Goal: Information Seeking & Learning: Learn about a topic

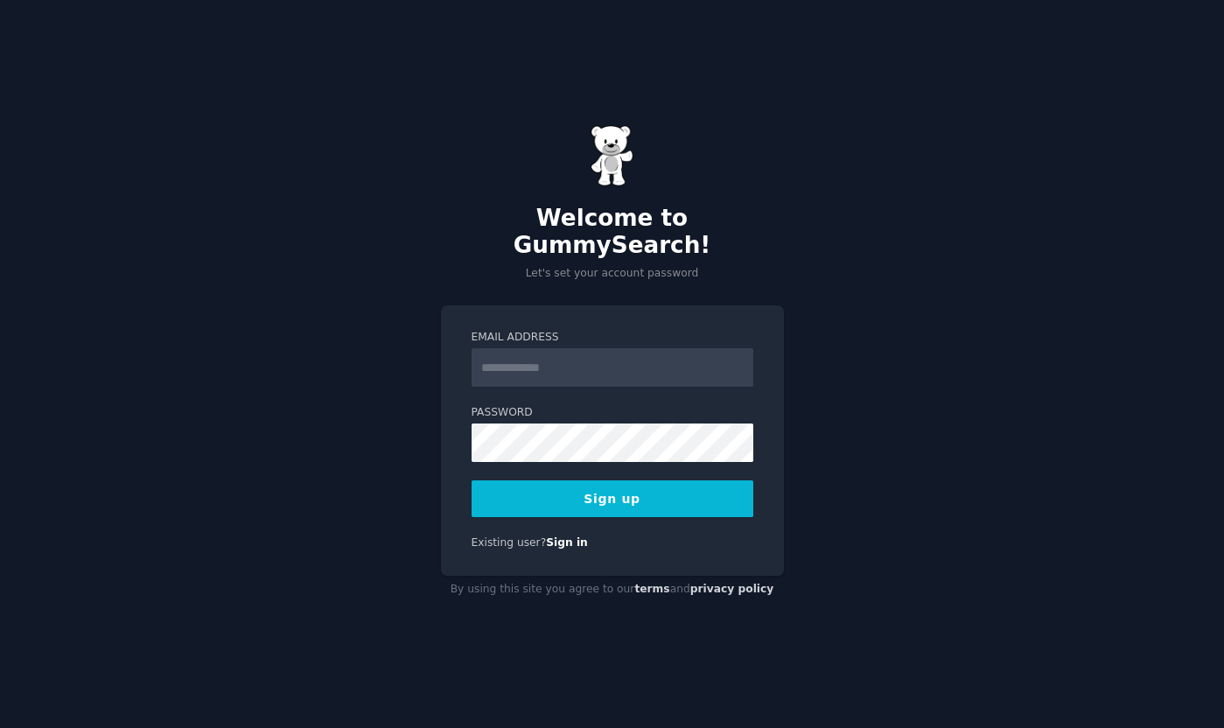
click at [551, 362] on input "Email Address" at bounding box center [613, 367] width 282 height 39
type input "**********"
click at [600, 494] on button "Sign up" at bounding box center [613, 498] width 282 height 37
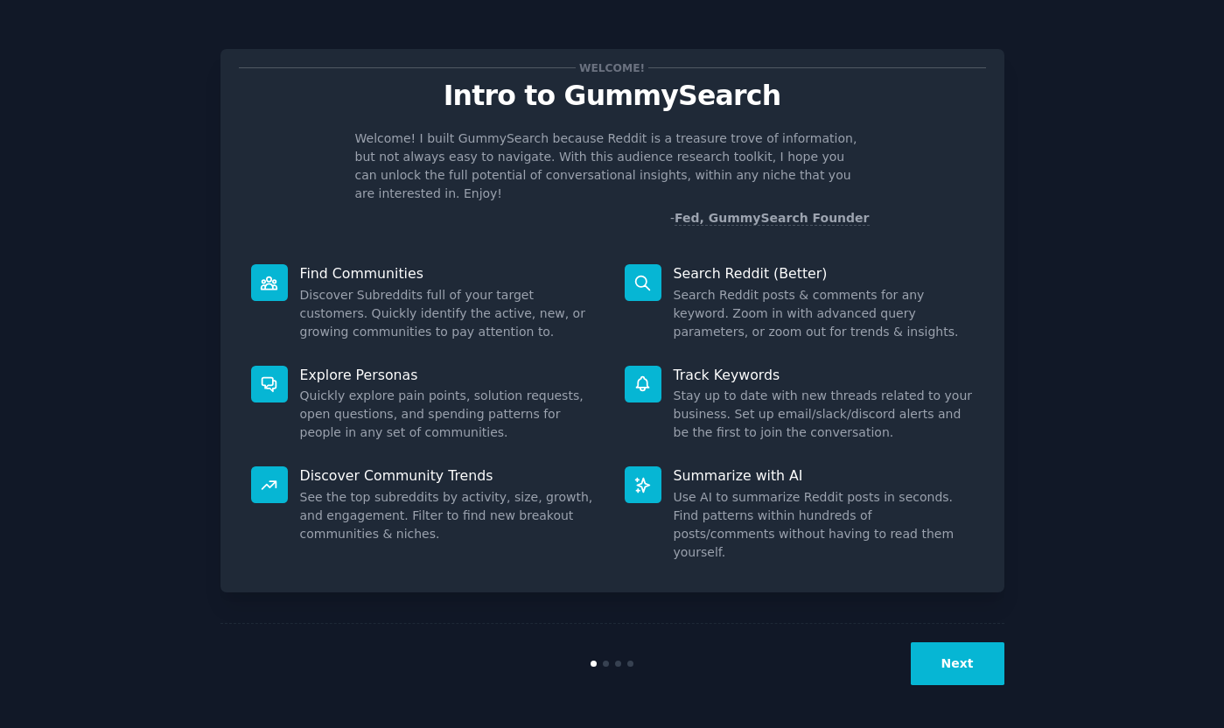
click at [952, 653] on button "Next" at bounding box center [958, 663] width 94 height 43
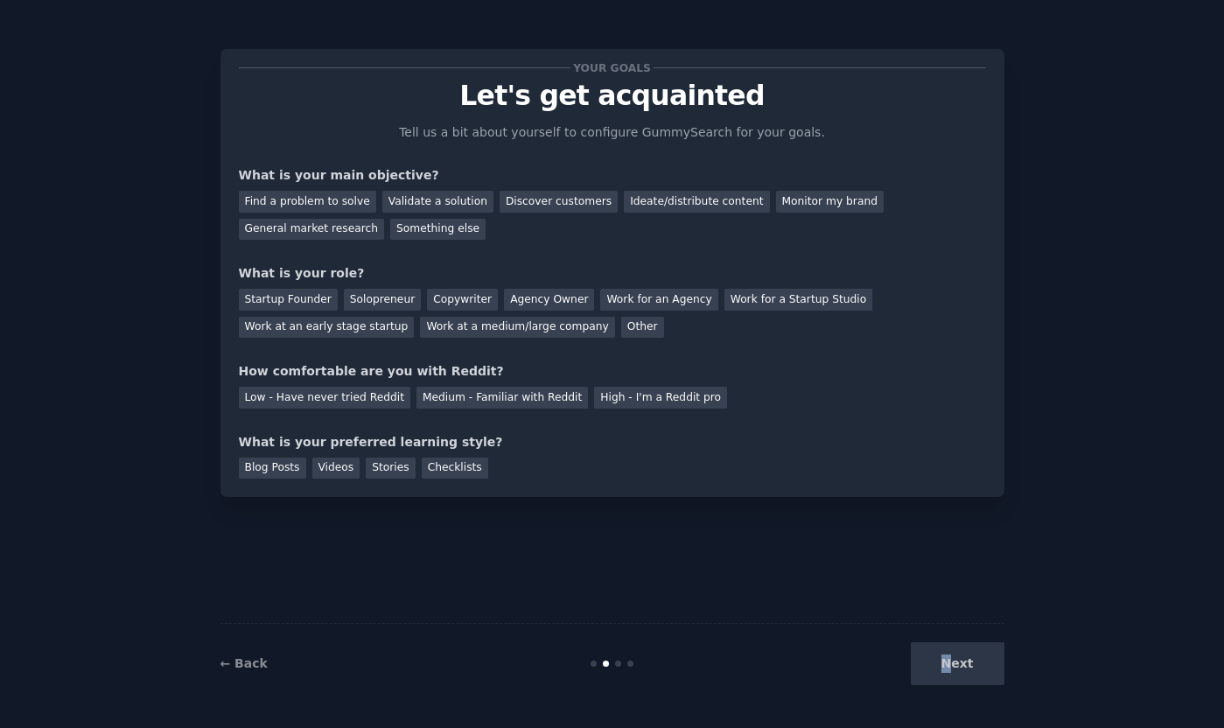
click at [952, 653] on div "Next" at bounding box center [874, 663] width 262 height 43
click at [949, 624] on div "← Back Next" at bounding box center [613, 663] width 784 height 81
click at [957, 669] on div "Next" at bounding box center [874, 663] width 262 height 43
click at [347, 210] on div "Find a problem to solve" at bounding box center [307, 202] width 137 height 22
click at [363, 304] on div "Solopreneur" at bounding box center [382, 300] width 77 height 22
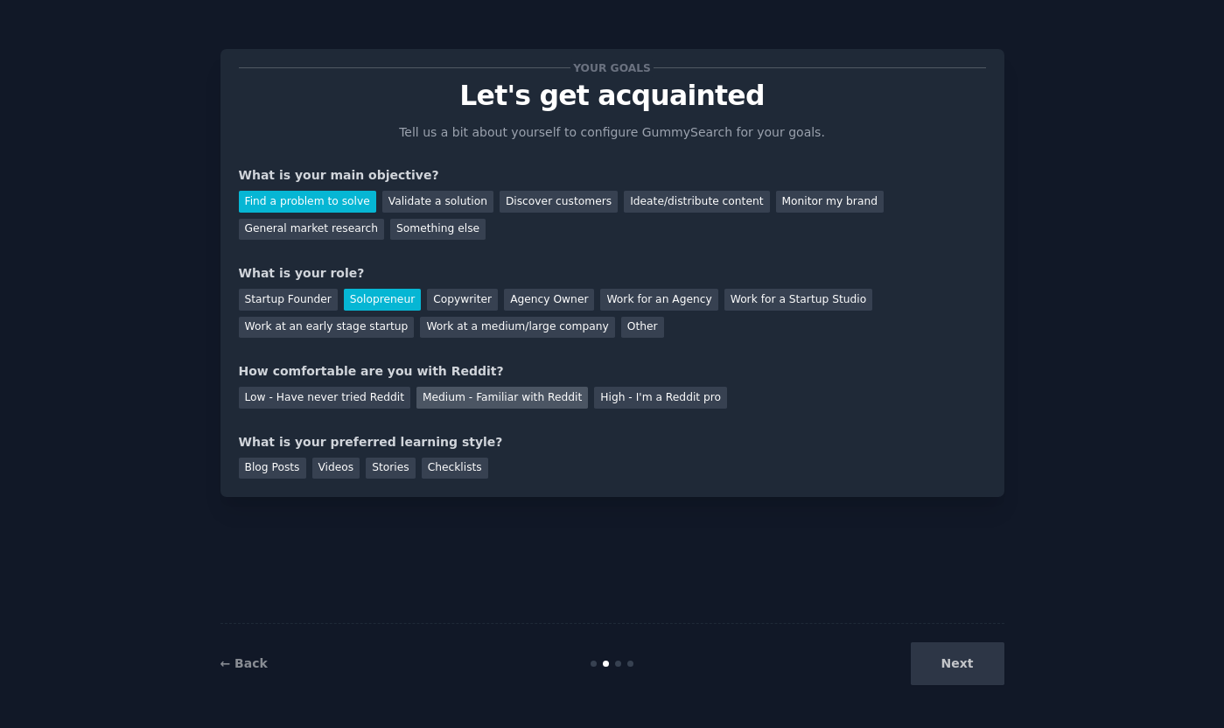
click at [531, 397] on div "Medium - Familiar with Reddit" at bounding box center [503, 398] width 172 height 22
click at [297, 468] on div "Blog Posts" at bounding box center [272, 469] width 67 height 22
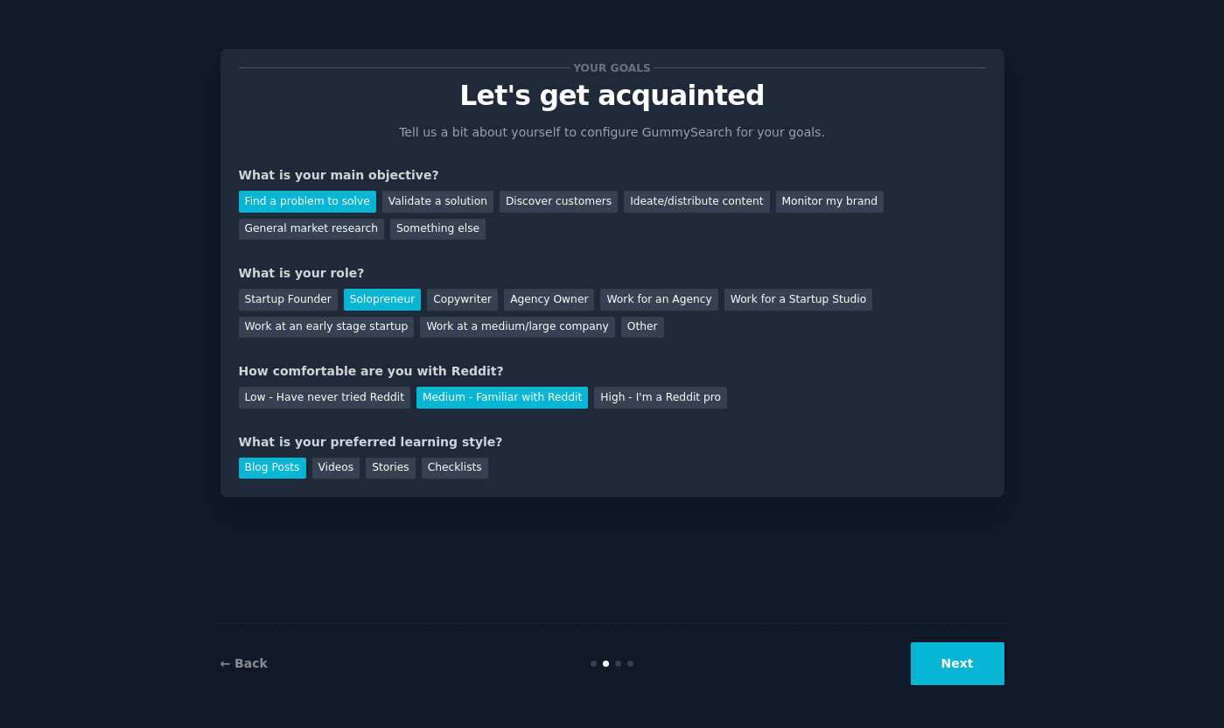
click at [986, 684] on button "Next" at bounding box center [958, 663] width 94 height 43
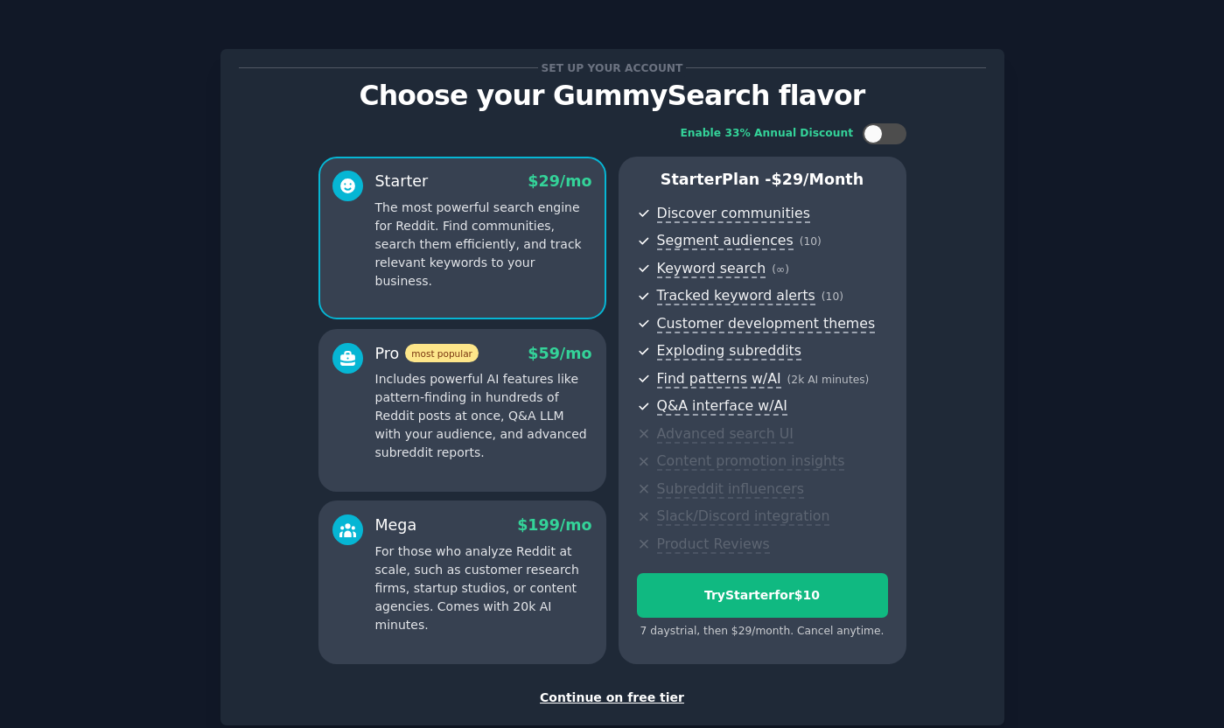
click at [635, 691] on div "Continue on free tier" at bounding box center [612, 698] width 747 height 18
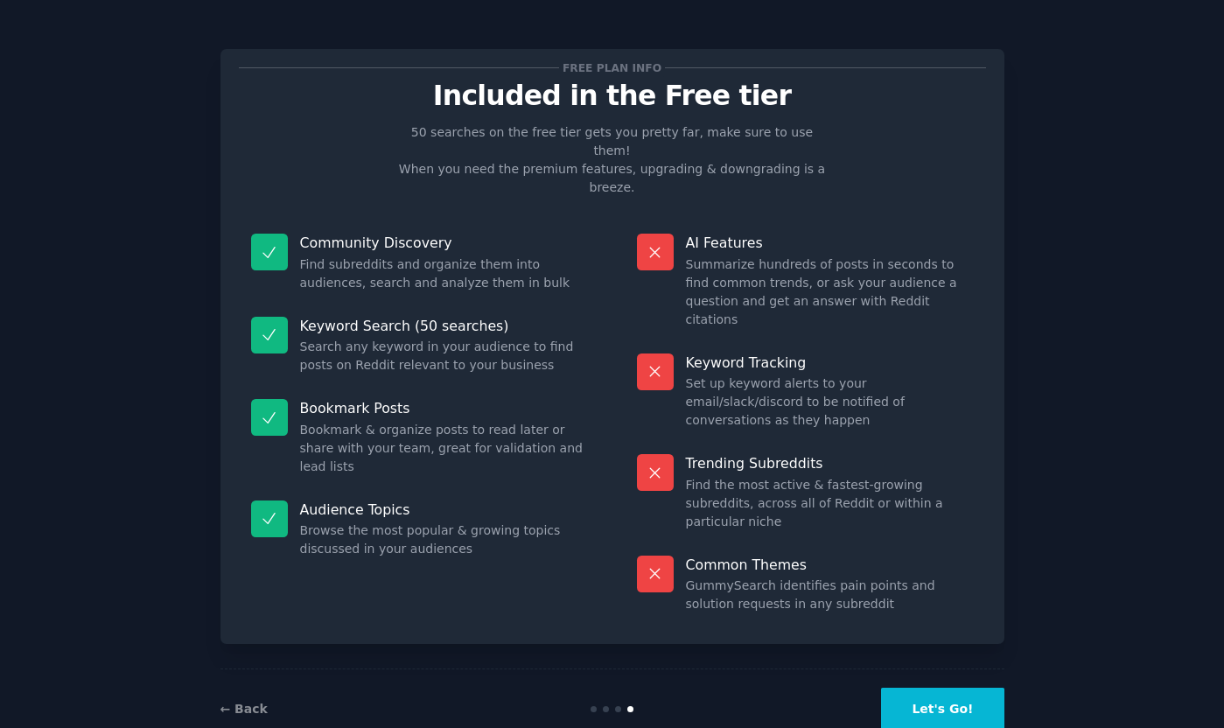
click at [928, 688] on button "Let's Go!" at bounding box center [942, 709] width 123 height 43
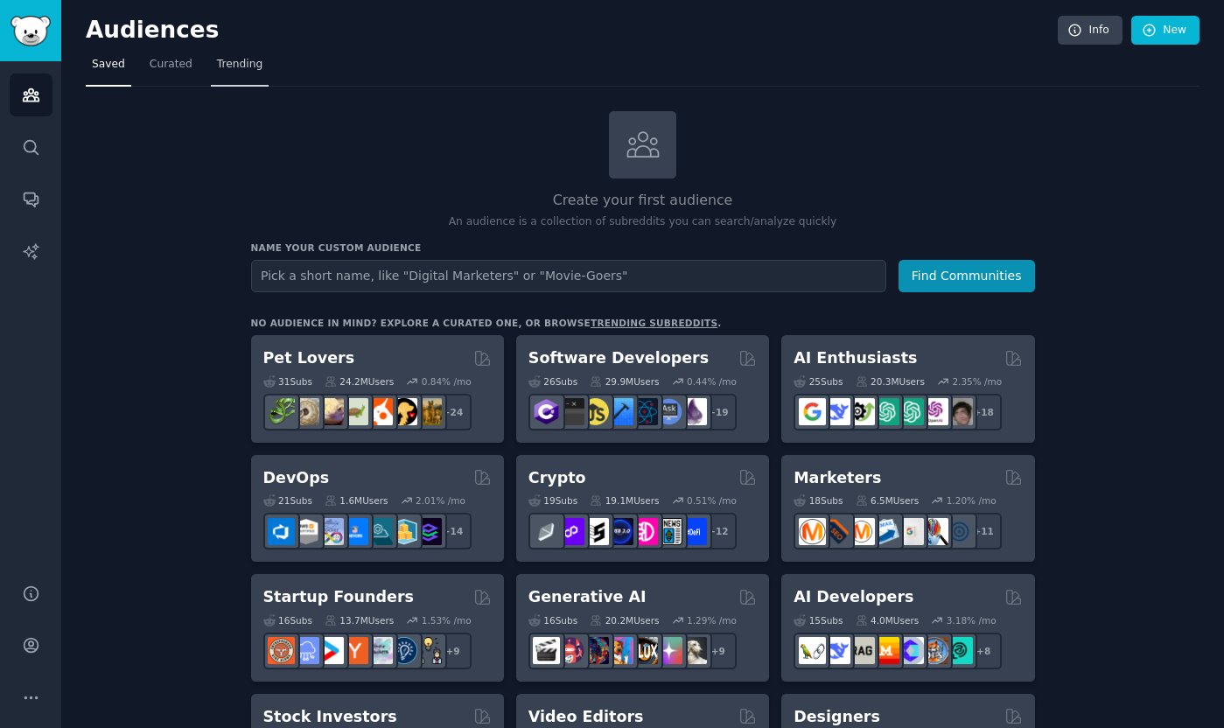
click at [224, 70] on span "Trending" at bounding box center [240, 65] width 46 height 16
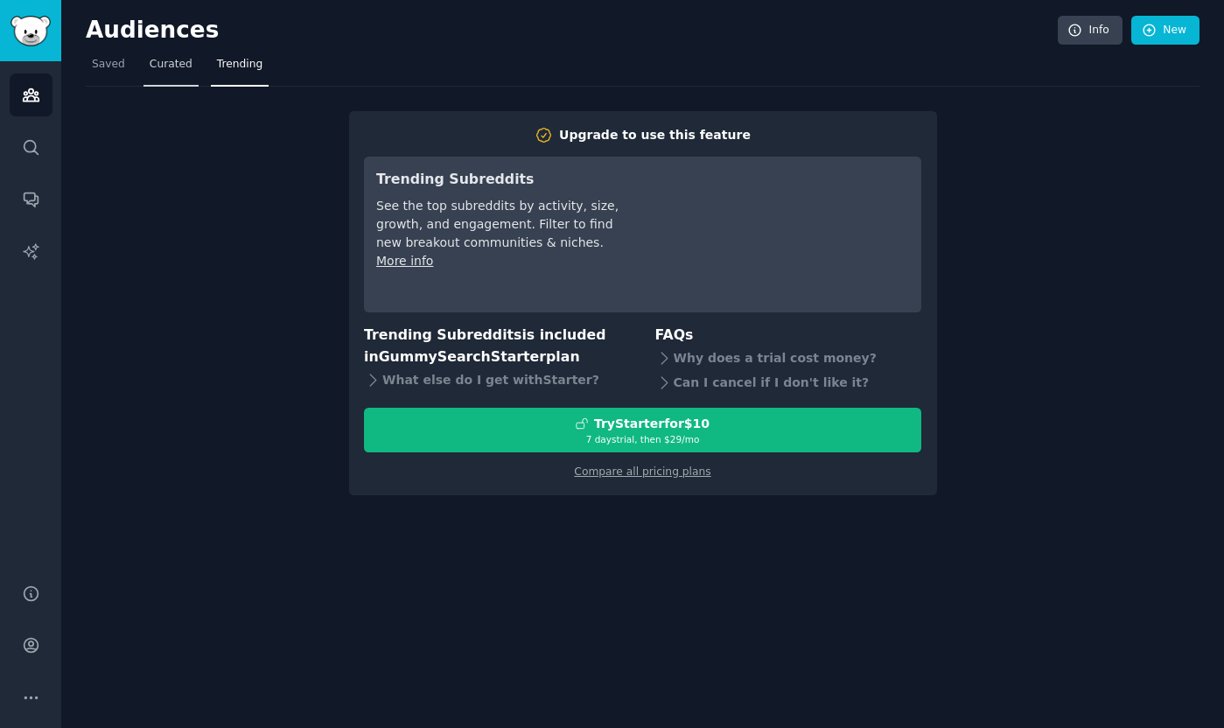
click at [162, 64] on span "Curated" at bounding box center [171, 65] width 43 height 16
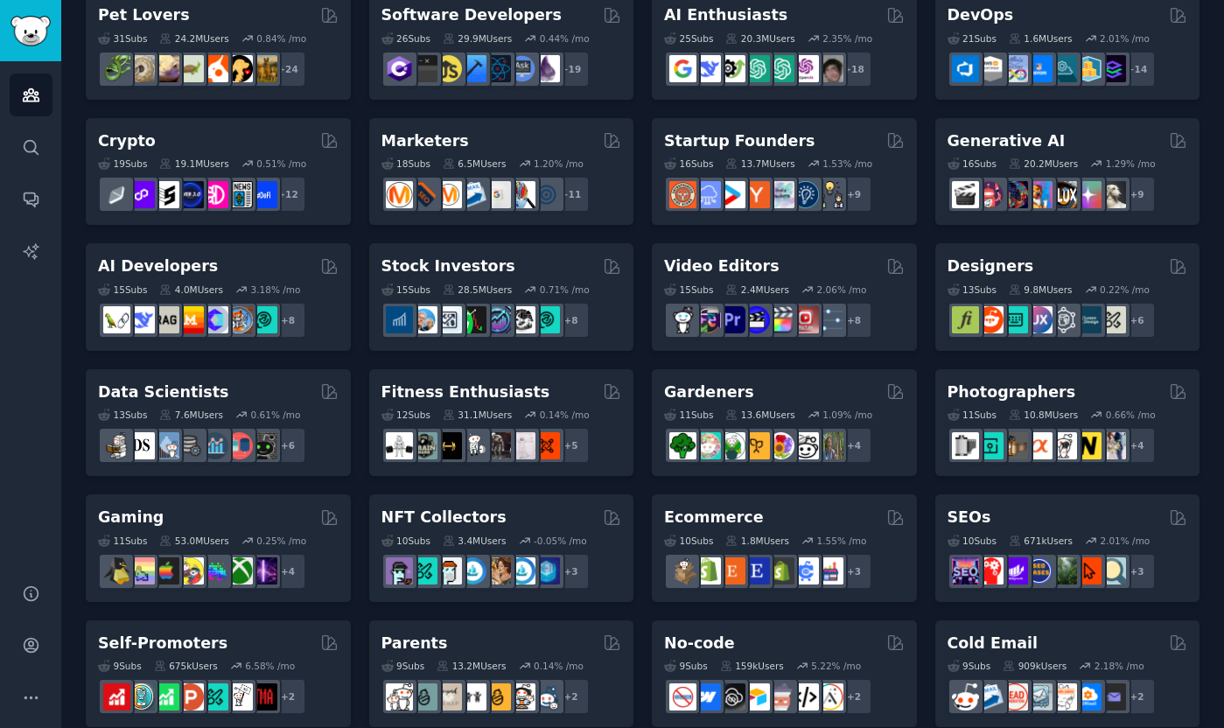
scroll to position [53, 0]
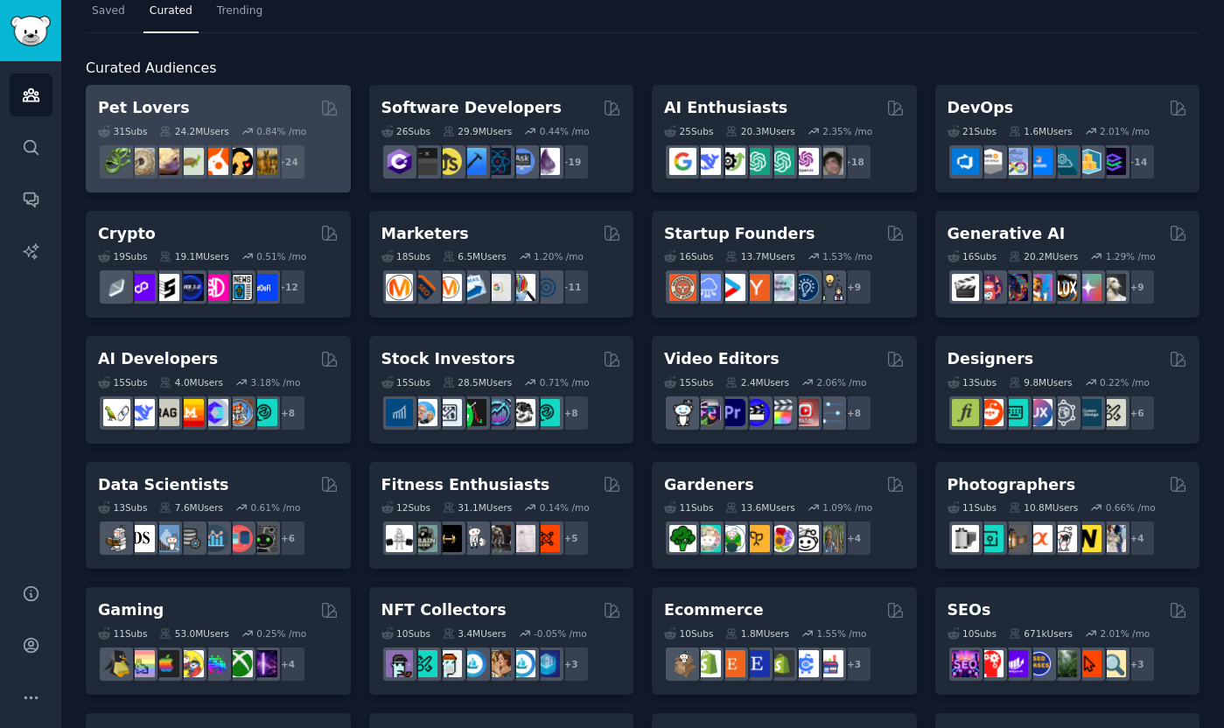
click at [148, 109] on h2 "Pet Lovers" at bounding box center [144, 108] width 92 height 22
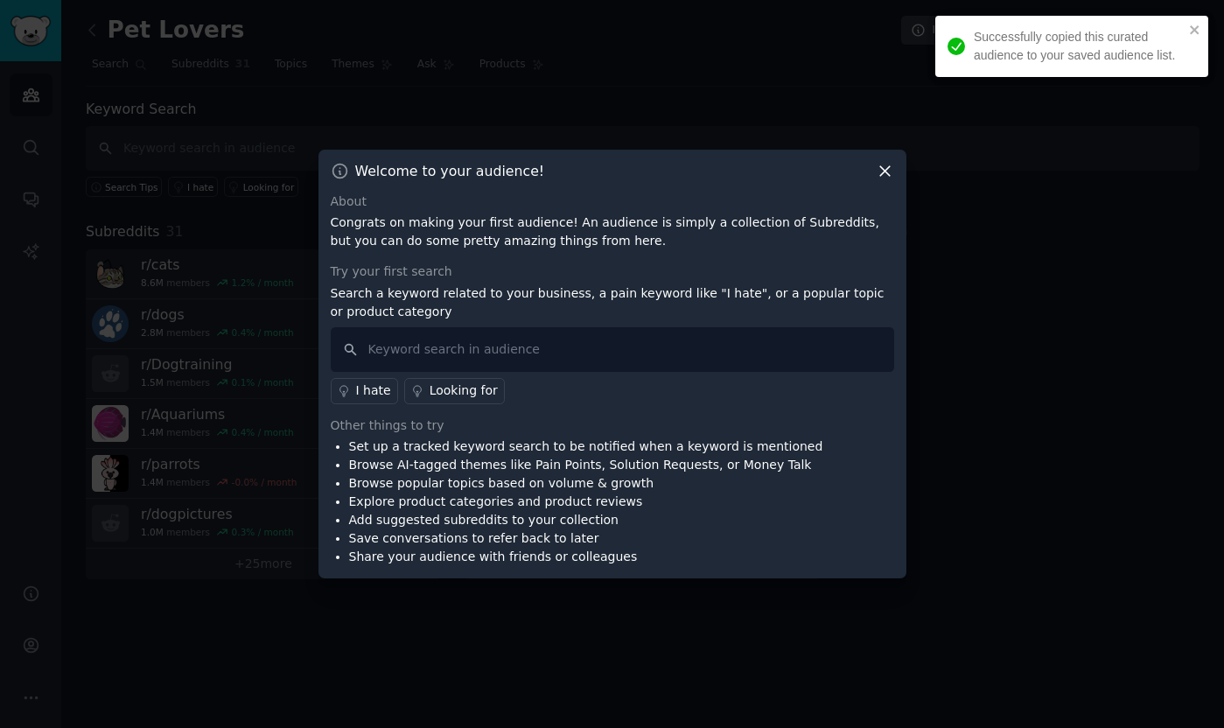
click at [887, 167] on icon at bounding box center [885, 171] width 10 height 10
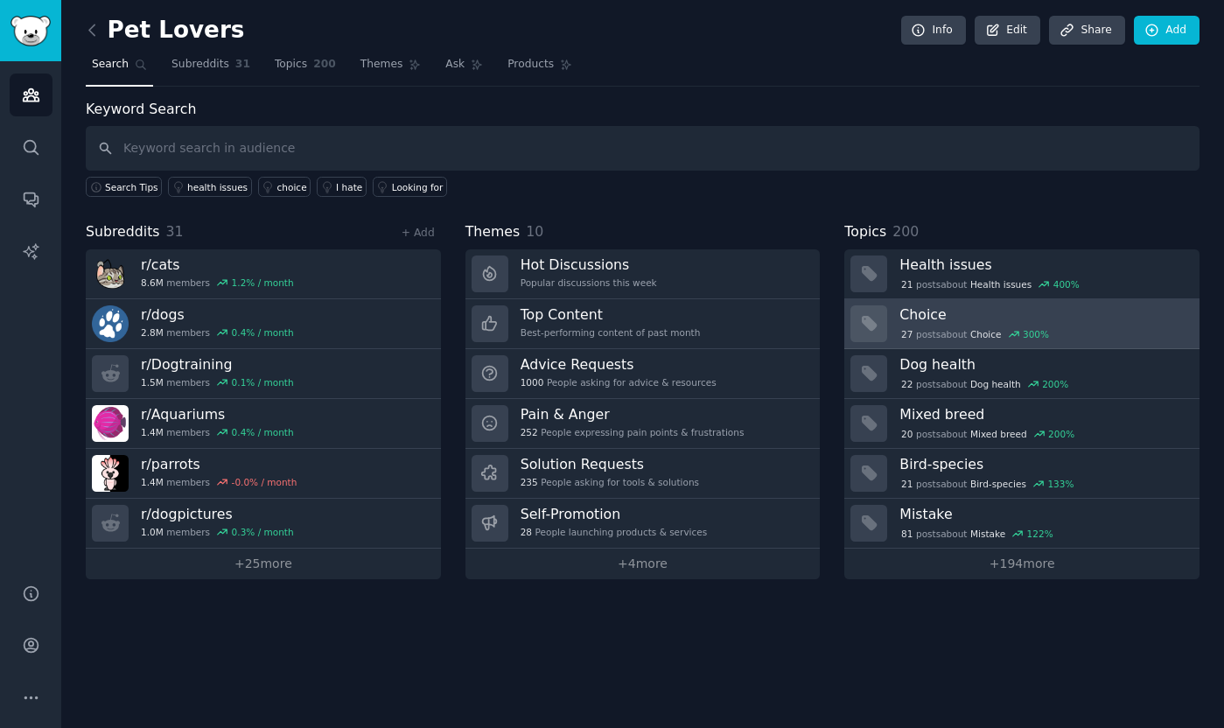
click at [923, 314] on h3 "Choice" at bounding box center [1044, 314] width 288 height 18
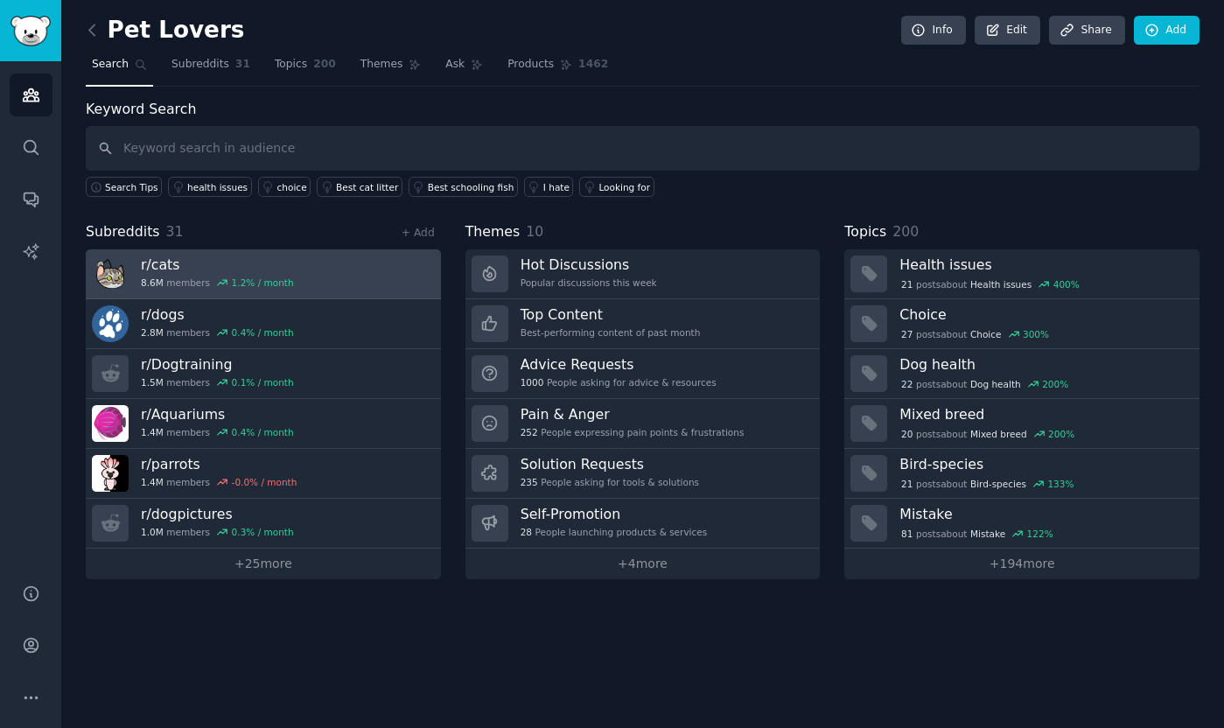
click at [200, 266] on h3 "r/ cats" at bounding box center [217, 265] width 153 height 18
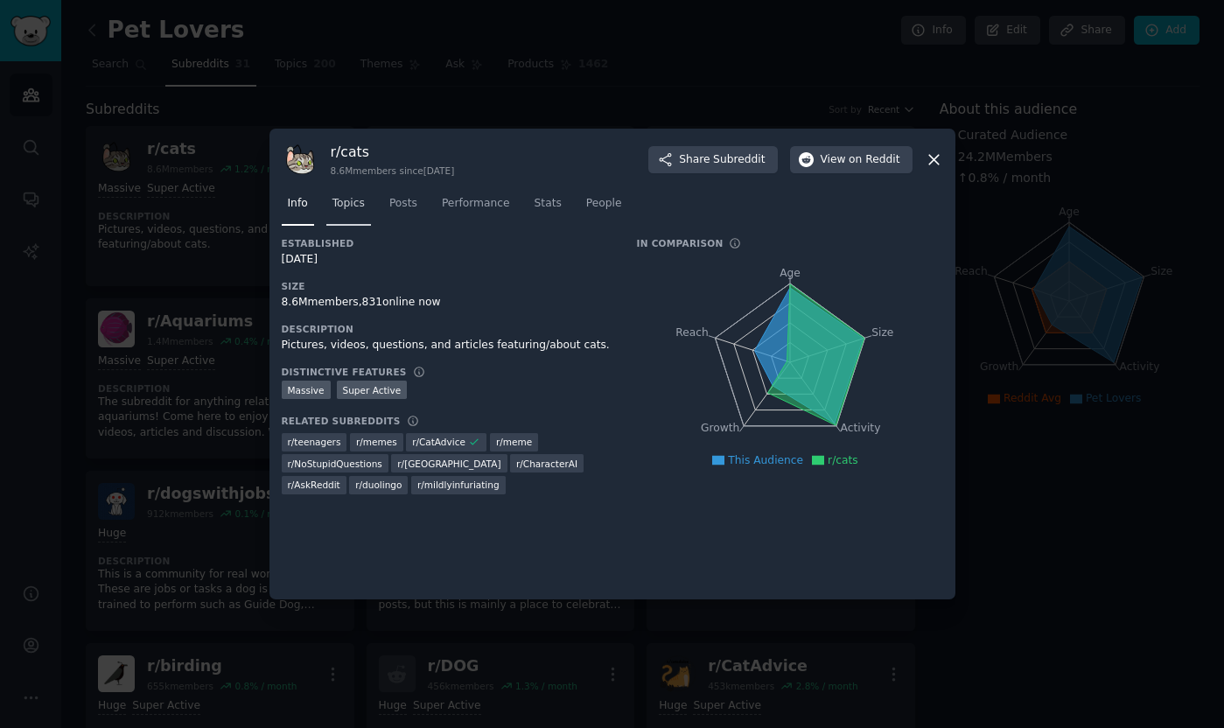
click at [359, 200] on span "Topics" at bounding box center [349, 204] width 32 height 16
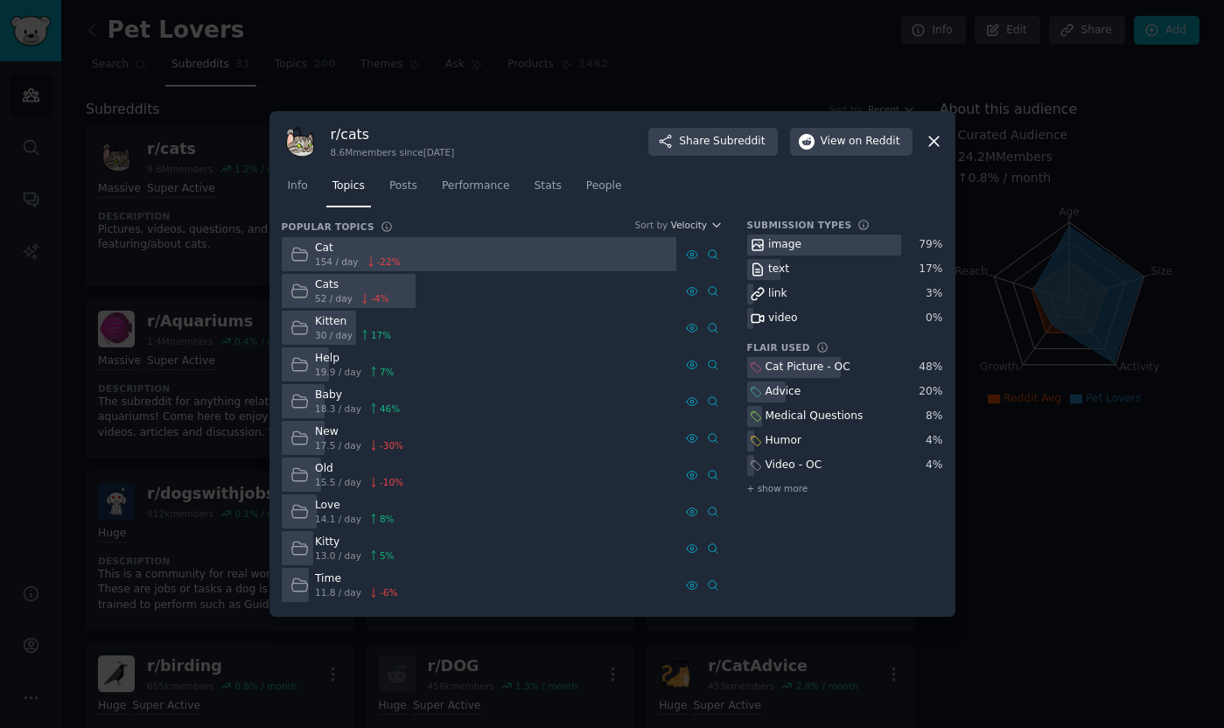
click at [935, 141] on icon at bounding box center [934, 141] width 18 height 18
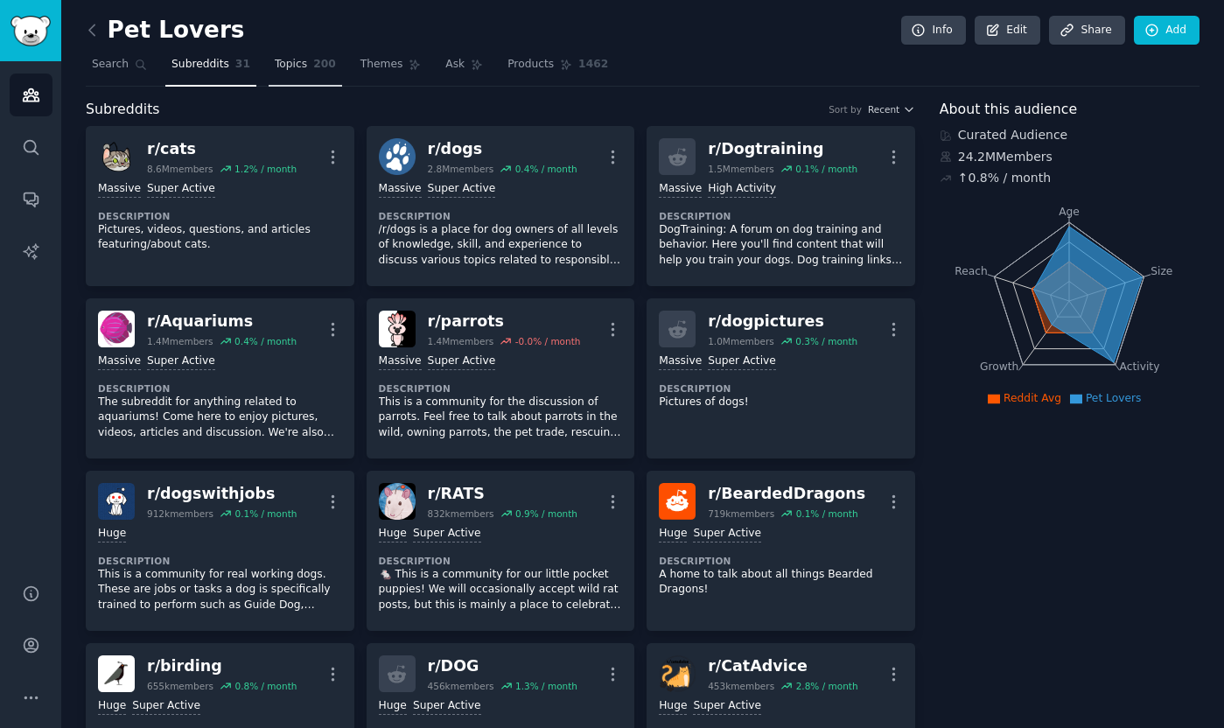
click at [277, 65] on span "Topics" at bounding box center [291, 65] width 32 height 16
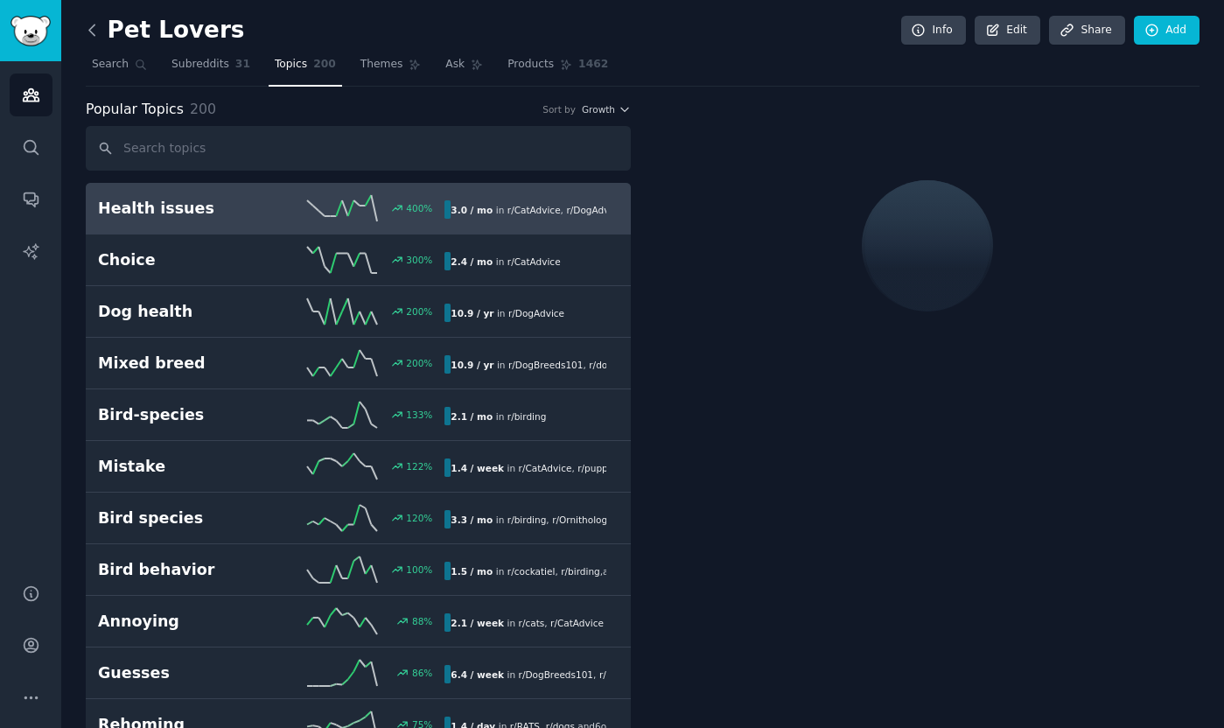
click at [94, 29] on icon at bounding box center [92, 30] width 18 height 18
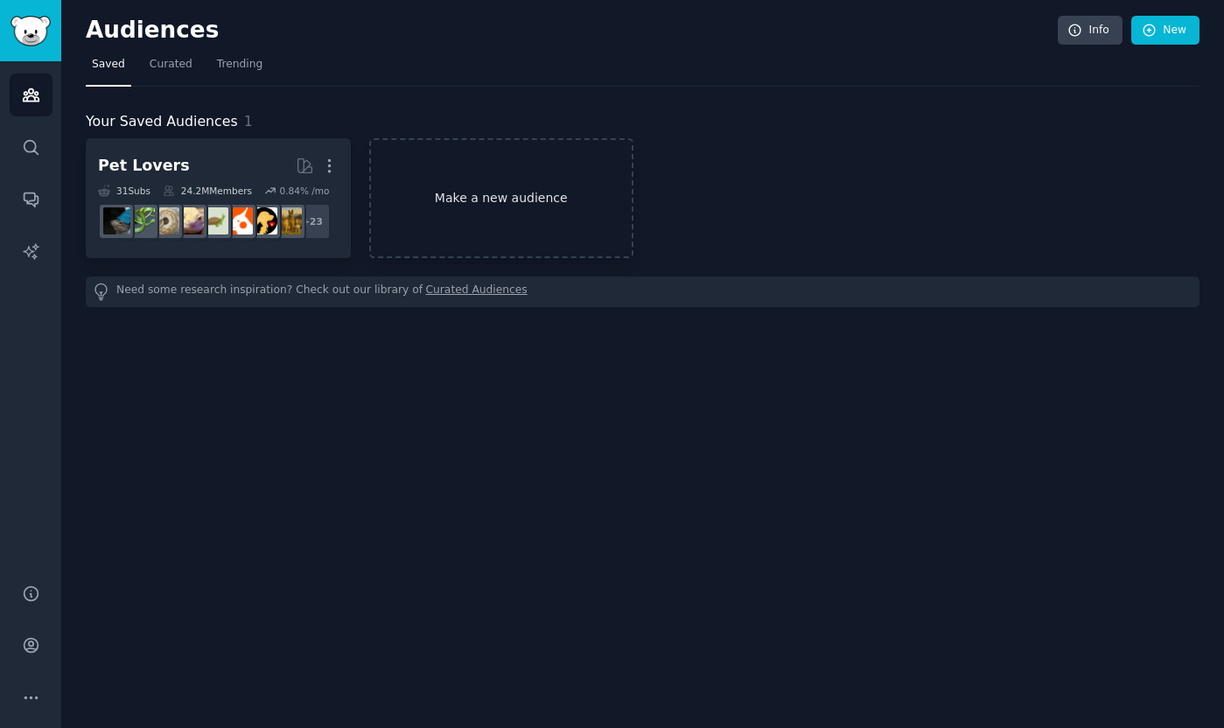
click at [474, 188] on link "Make a new audience" at bounding box center [501, 198] width 265 height 120
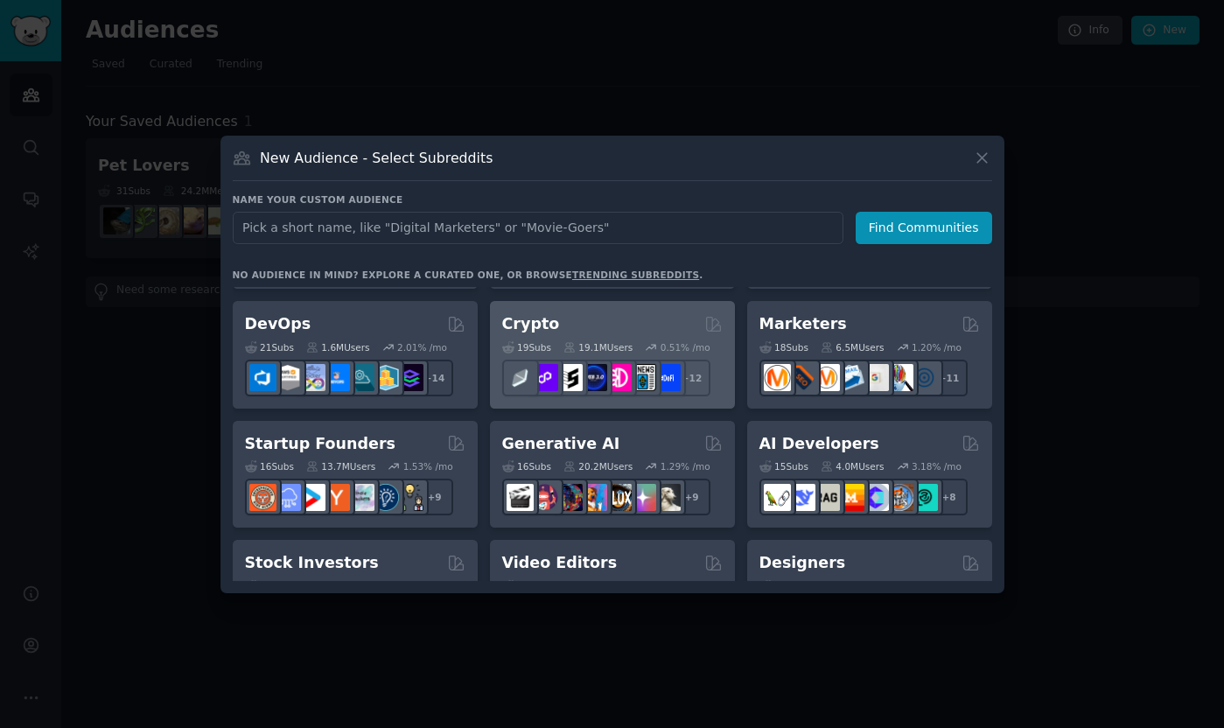
scroll to position [137, 0]
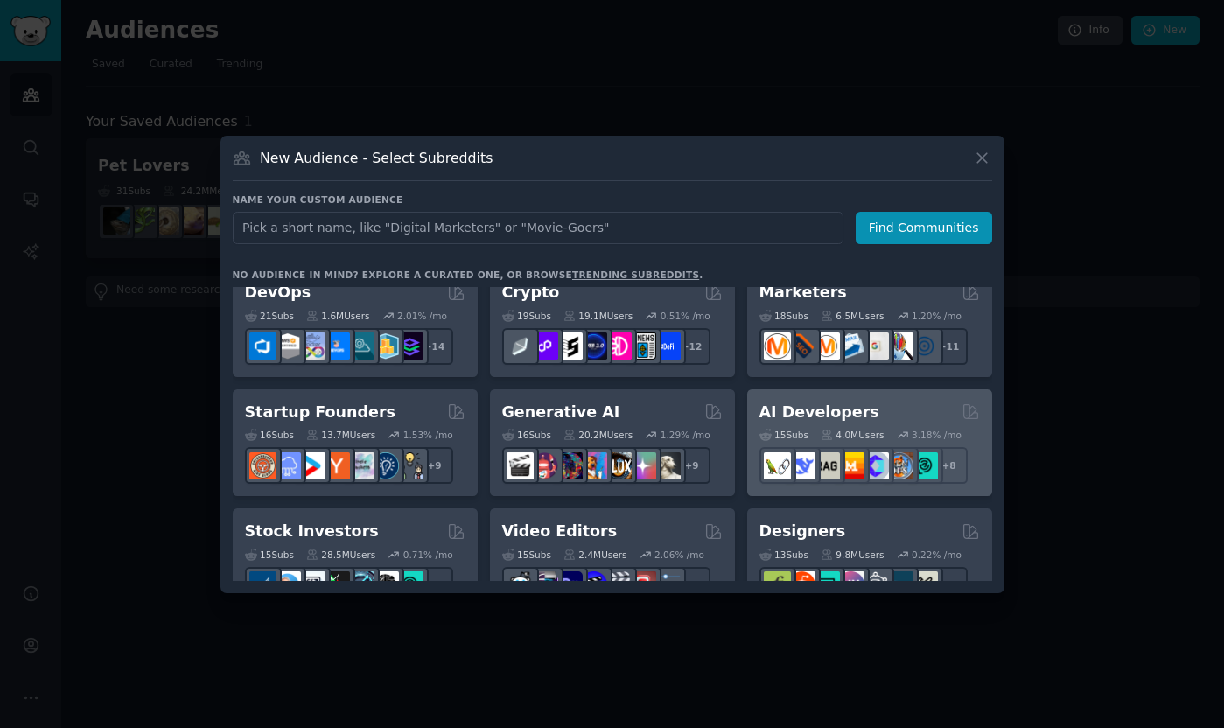
click at [863, 412] on div "AI Developers" at bounding box center [870, 413] width 221 height 22
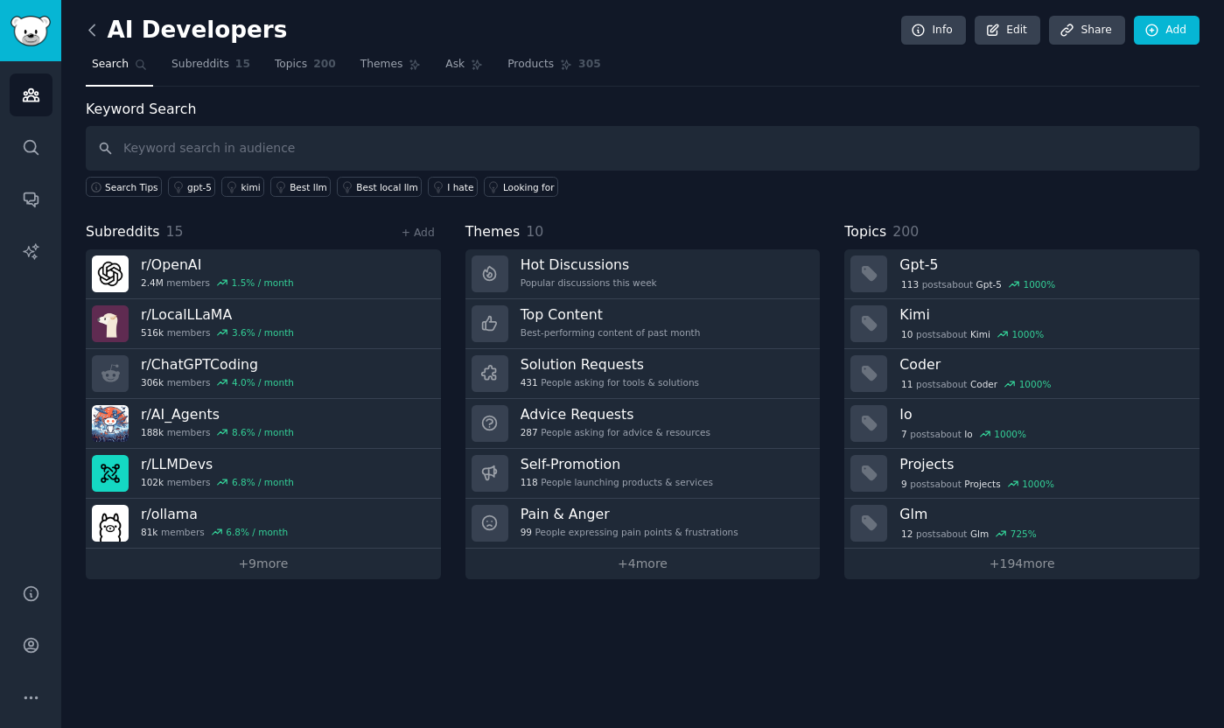
click at [93, 30] on icon at bounding box center [92, 30] width 18 height 18
